Goal: Use online tool/utility: Utilize a website feature to perform a specific function

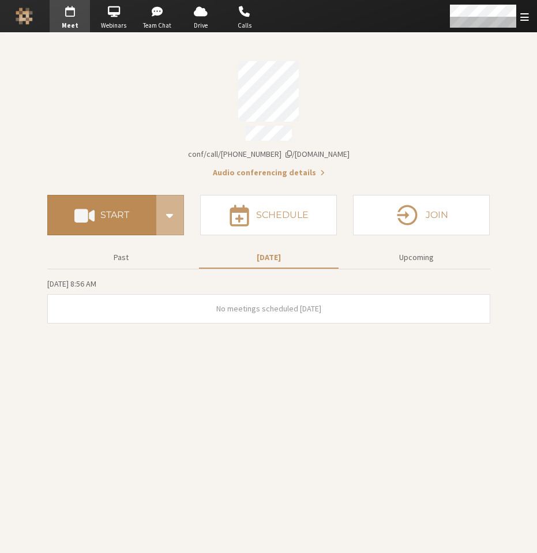
click at [82, 205] on span at bounding box center [84, 215] width 20 height 21
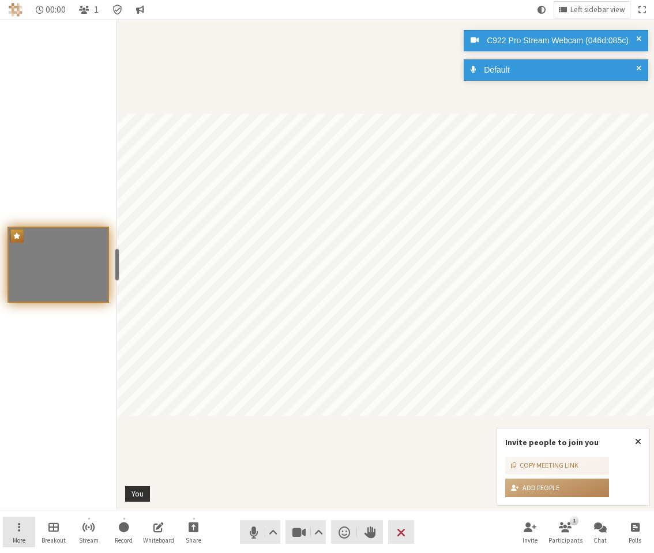
click at [19, 526] on span "Open menu" at bounding box center [19, 526] width 2 height 13
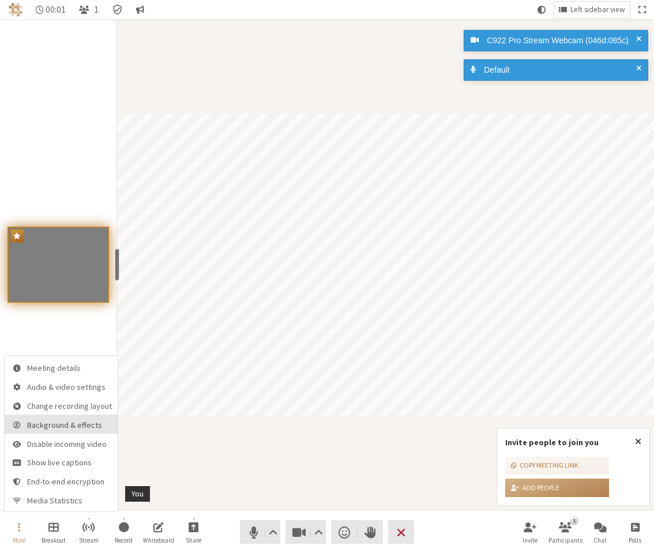
click at [74, 426] on span "Background & effects" at bounding box center [69, 425] width 85 height 9
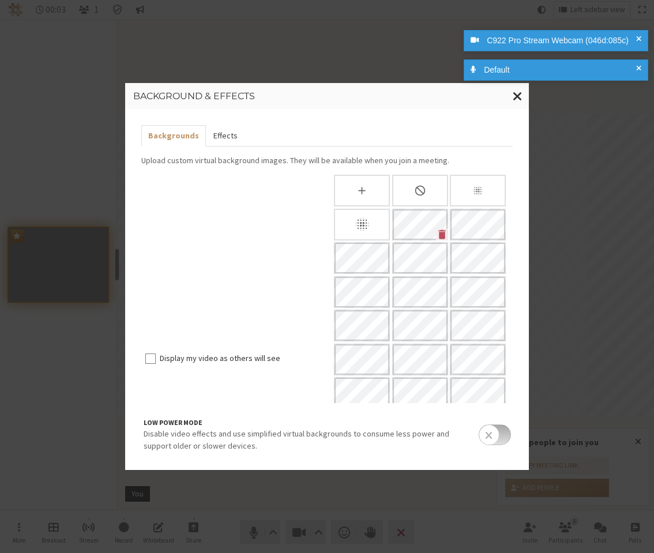
click at [226, 137] on button "Effects" at bounding box center [225, 135] width 38 height 21
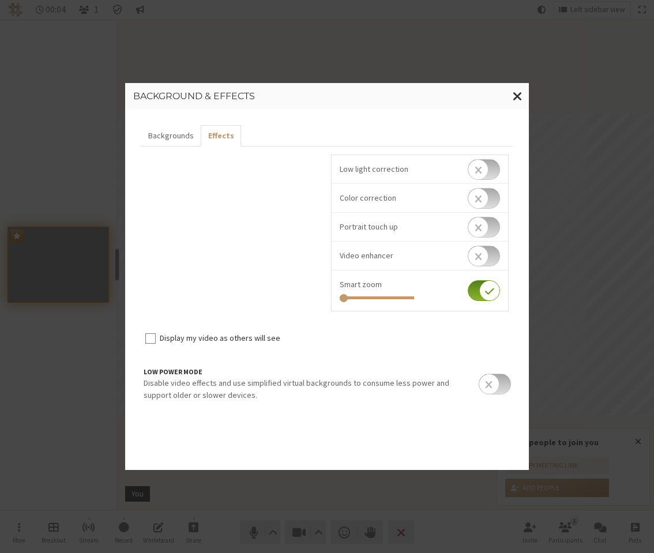
click at [477, 263] on input "checkbox" at bounding box center [483, 256] width 32 height 21
click at [483, 267] on input "checkbox" at bounding box center [483, 261] width 32 height 21
click at [483, 263] on input "checkbox" at bounding box center [483, 256] width 32 height 21
click at [483, 263] on input "checkbox" at bounding box center [483, 261] width 32 height 21
click at [483, 263] on input "checkbox" at bounding box center [483, 256] width 32 height 21
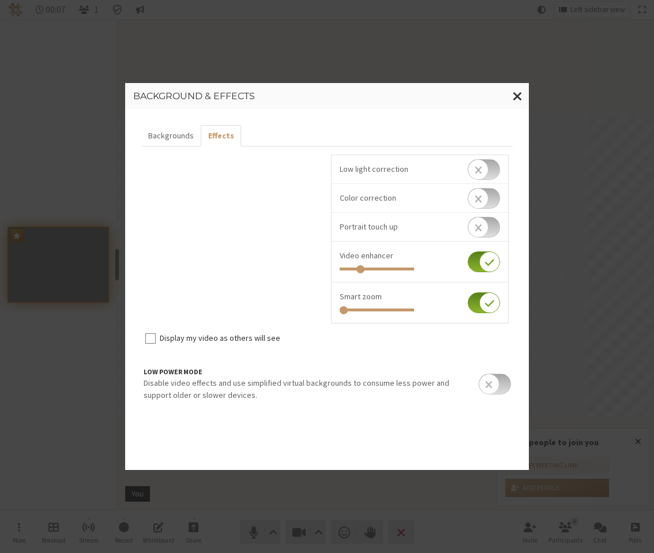
click at [483, 263] on input "checkbox" at bounding box center [483, 261] width 32 height 21
click at [483, 263] on input "checkbox" at bounding box center [483, 256] width 32 height 21
click at [483, 263] on input "checkbox" at bounding box center [483, 261] width 32 height 21
click at [483, 263] on input "checkbox" at bounding box center [483, 256] width 32 height 21
click at [488, 255] on input "checkbox" at bounding box center [483, 261] width 32 height 21
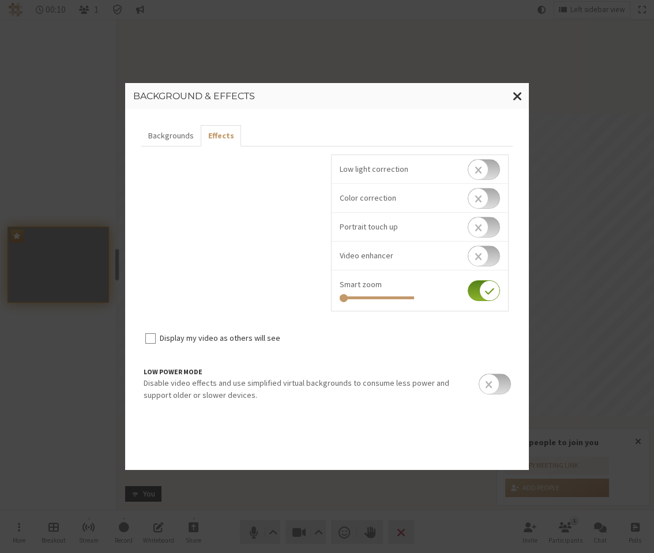
click at [488, 255] on input "checkbox" at bounding box center [483, 256] width 32 height 21
click at [487, 256] on input "checkbox" at bounding box center [483, 261] width 32 height 21
checkbox input "false"
click at [474, 229] on input "checkbox" at bounding box center [483, 227] width 32 height 21
checkbox input "true"
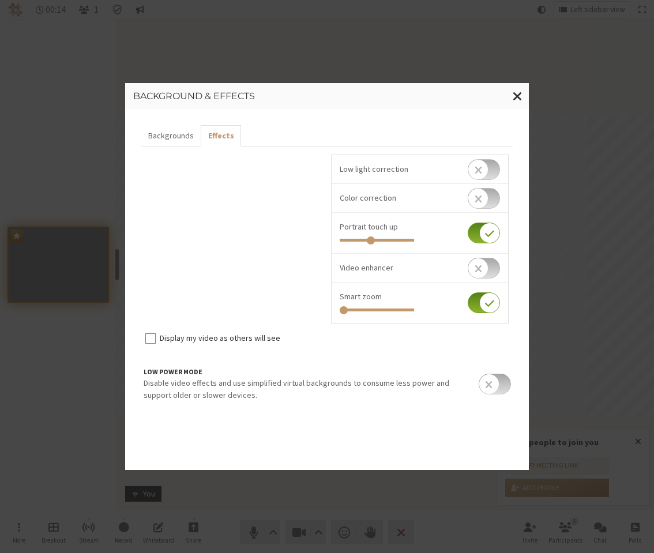
drag, startPoint x: 405, startPoint y: 239, endPoint x: 371, endPoint y: 241, distance: 34.1
click at [371, 241] on input "Invite people to join you" at bounding box center [376, 240] width 74 height 3
drag, startPoint x: 371, startPoint y: 241, endPoint x: 361, endPoint y: 241, distance: 9.2
type input "0.27"
click at [361, 241] on input "Invite people to join you" at bounding box center [376, 240] width 74 height 3
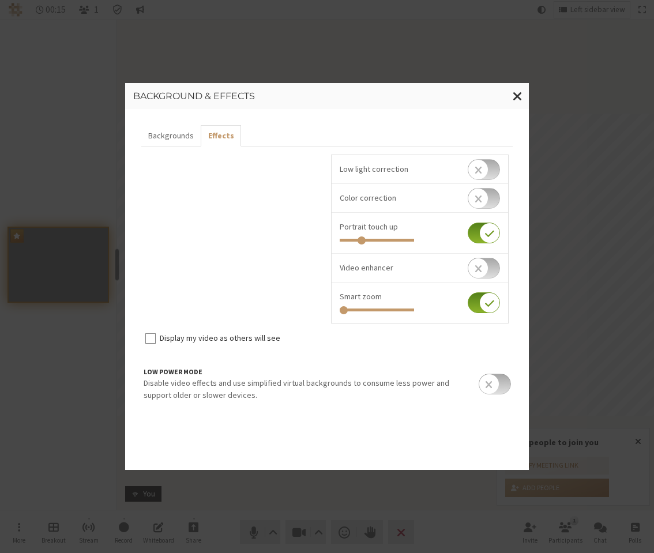
click at [483, 200] on input "checkbox" at bounding box center [483, 198] width 32 height 21
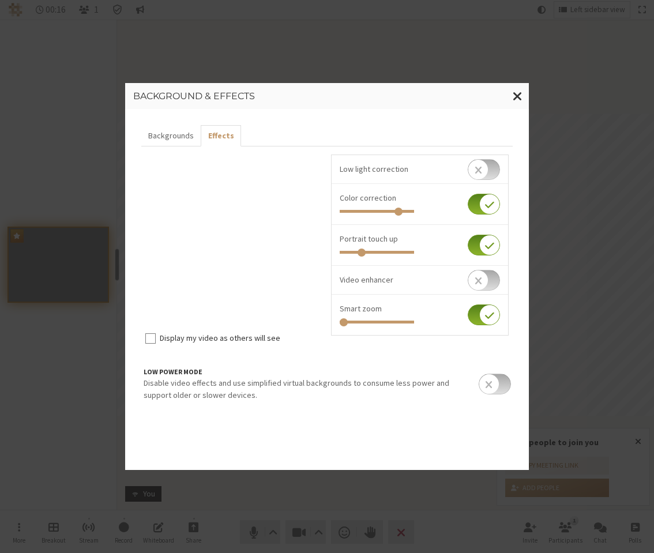
click at [483, 200] on input "checkbox" at bounding box center [483, 204] width 32 height 21
checkbox input "false"
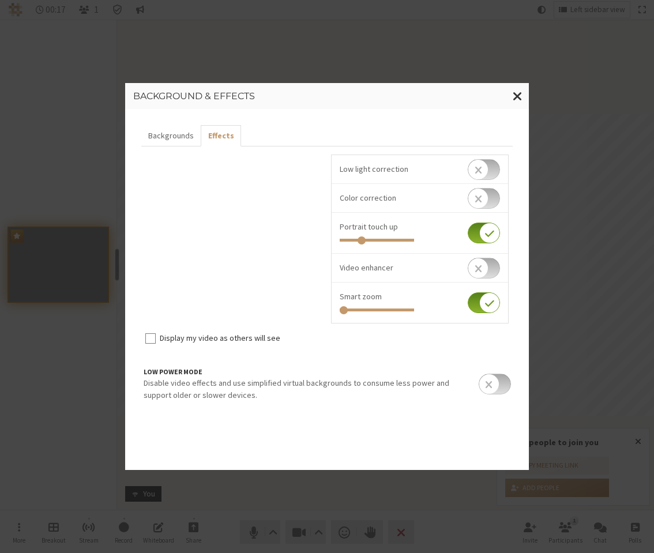
click at [486, 231] on input "checkbox" at bounding box center [483, 232] width 32 height 21
checkbox input "false"
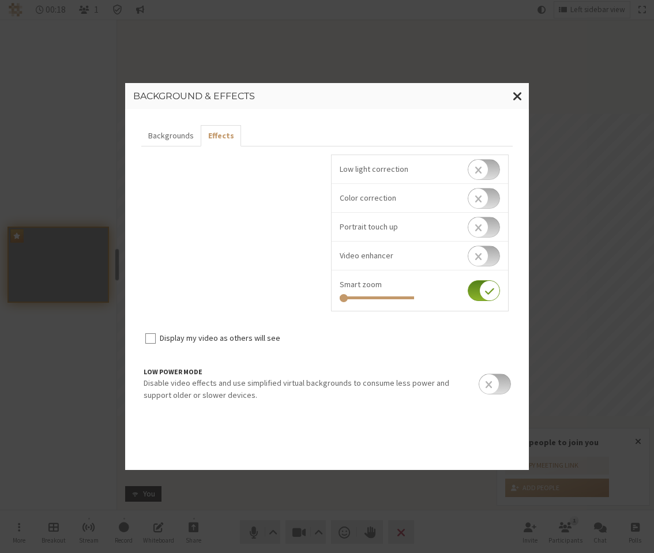
click at [482, 255] on input "checkbox" at bounding box center [483, 256] width 32 height 21
click at [482, 263] on input "checkbox" at bounding box center [483, 261] width 32 height 21
checkbox input "false"
click at [483, 292] on input "checkbox" at bounding box center [483, 290] width 32 height 21
checkbox input "false"
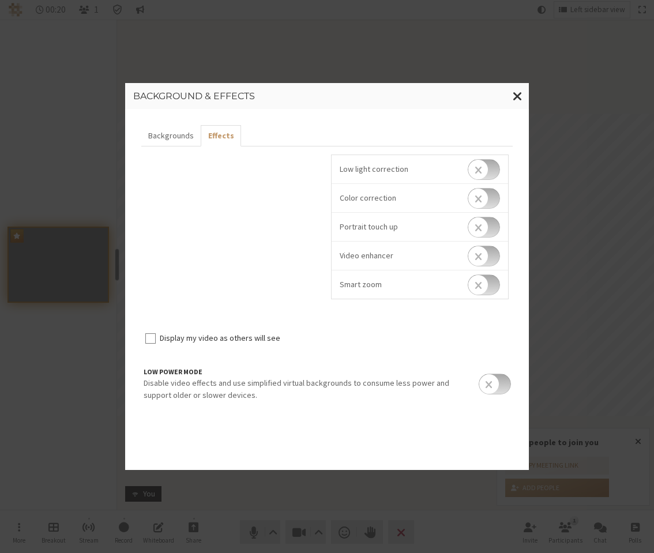
click at [480, 256] on input "checkbox" at bounding box center [483, 256] width 32 height 21
click at [488, 263] on input "checkbox" at bounding box center [483, 261] width 32 height 21
checkbox input "false"
click at [178, 134] on button "Backgrounds" at bounding box center [170, 135] width 59 height 21
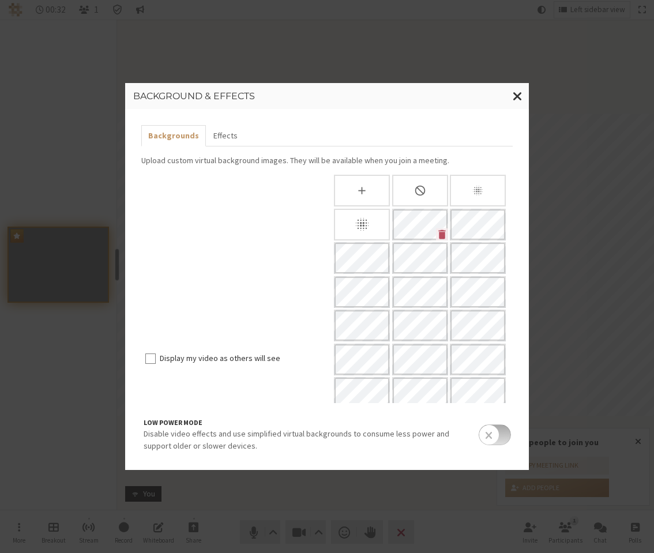
click at [474, 241] on div at bounding box center [420, 325] width 178 height 301
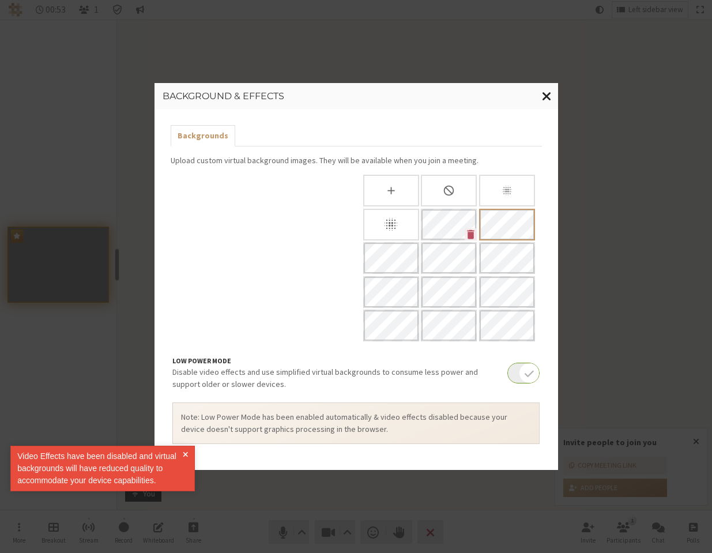
scroll to position [96, 0]
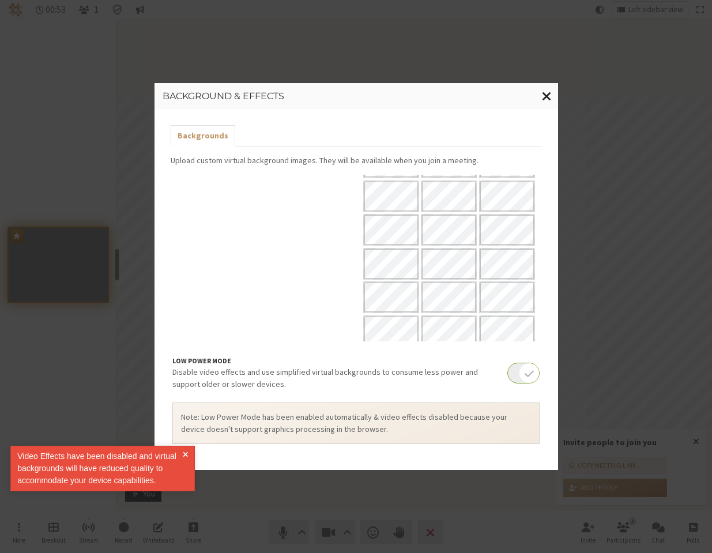
click at [545, 99] on span "Close modal" at bounding box center [547, 96] width 10 height 14
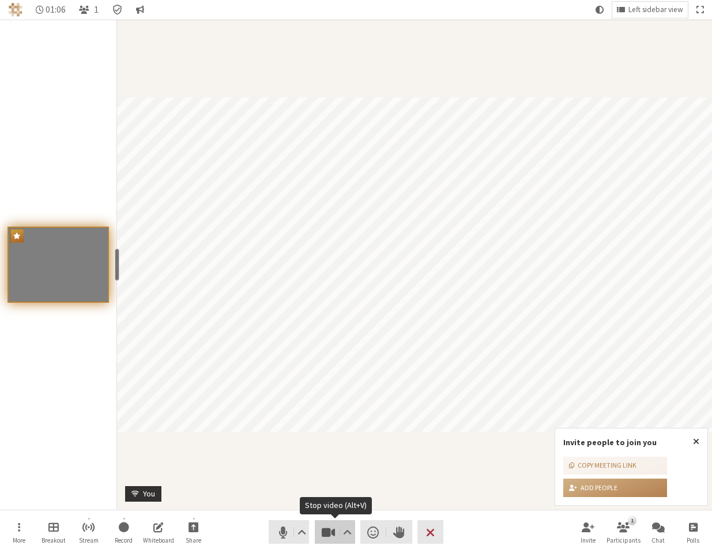
click at [331, 531] on span "Stop video (Alt+V)" at bounding box center [328, 532] width 16 height 16
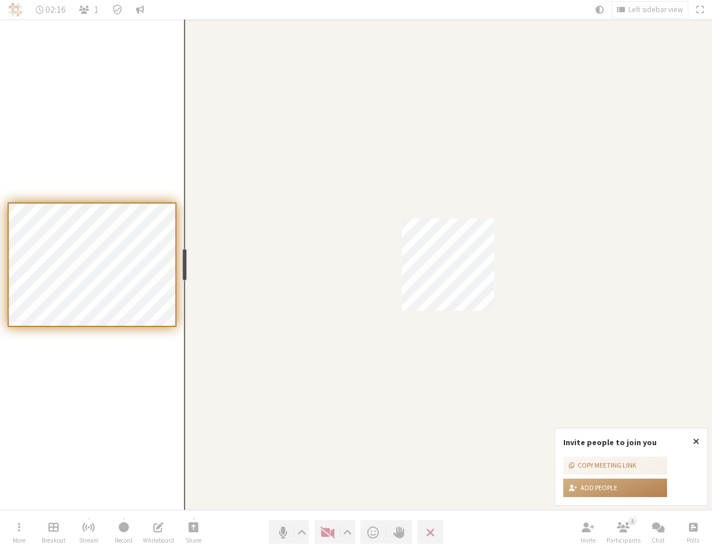
drag, startPoint x: 118, startPoint y: 263, endPoint x: 183, endPoint y: 270, distance: 64.9
click at [183, 270] on div "resize" at bounding box center [184, 264] width 5 height 32
